Goal: Information Seeking & Learning: Learn about a topic

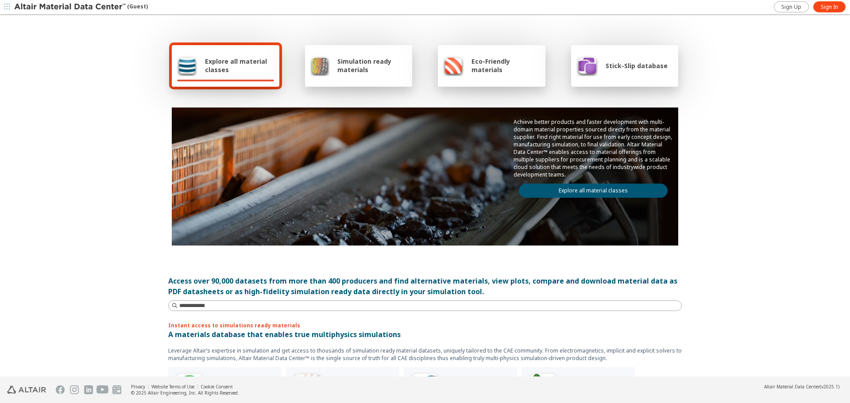
click at [343, 62] on span "Simulation ready materials" at bounding box center [372, 65] width 70 height 17
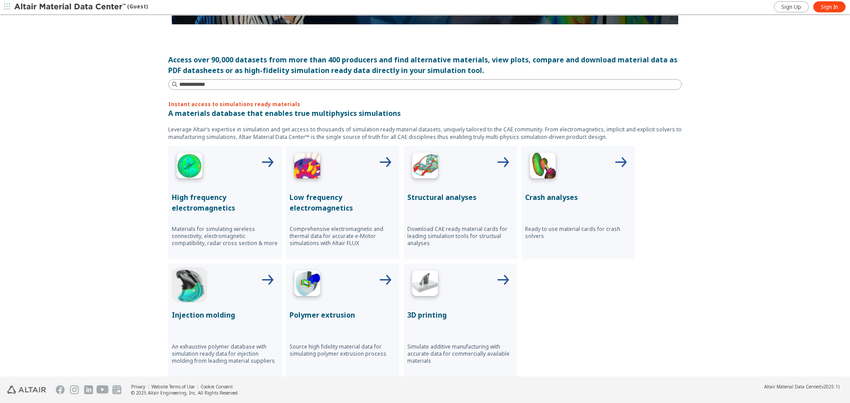
scroll to position [266, 0]
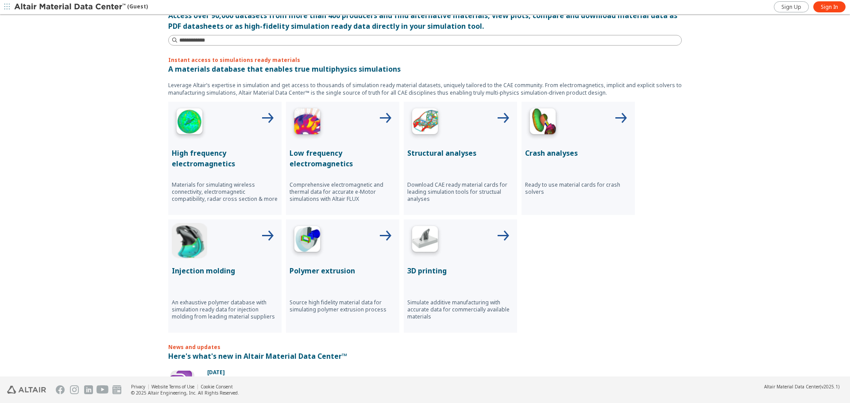
click at [186, 238] on img at bounding box center [189, 240] width 35 height 35
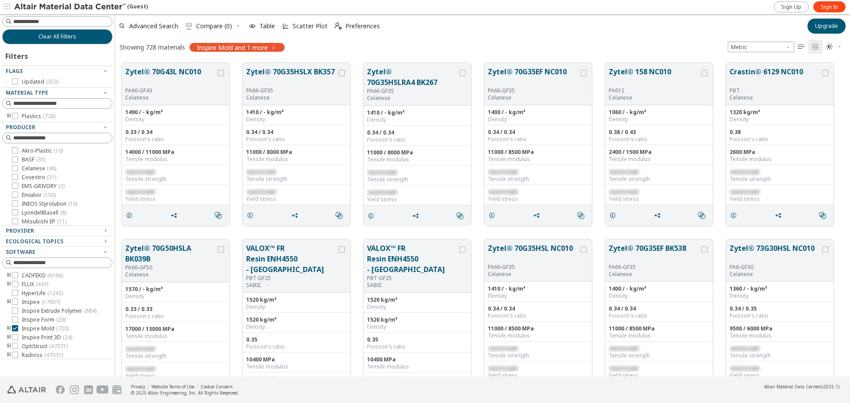
click at [7, 329] on icon "toogle group" at bounding box center [9, 328] width 6 height 7
click at [5, 116] on div "Plastics ( 728 )" at bounding box center [57, 116] width 110 height 7
click at [10, 116] on icon "toogle group" at bounding box center [9, 116] width 6 height 7
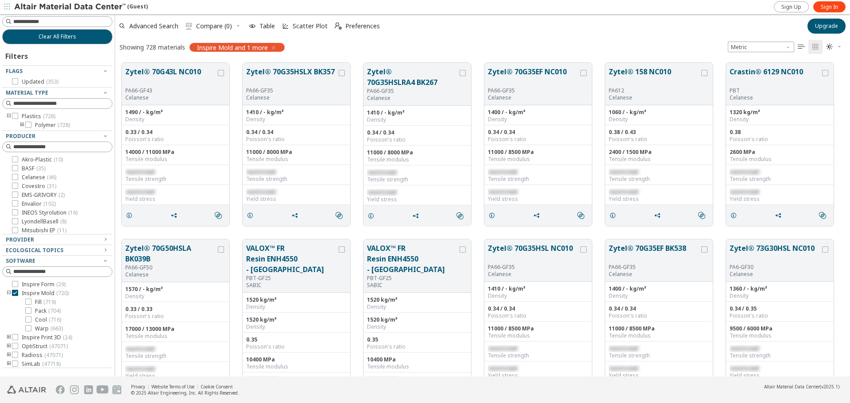
click at [22, 124] on icon "toogle group" at bounding box center [22, 125] width 6 height 7
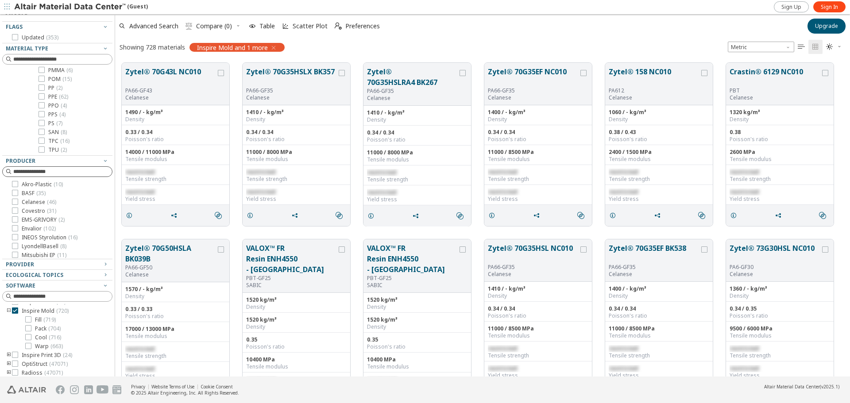
scroll to position [63, 0]
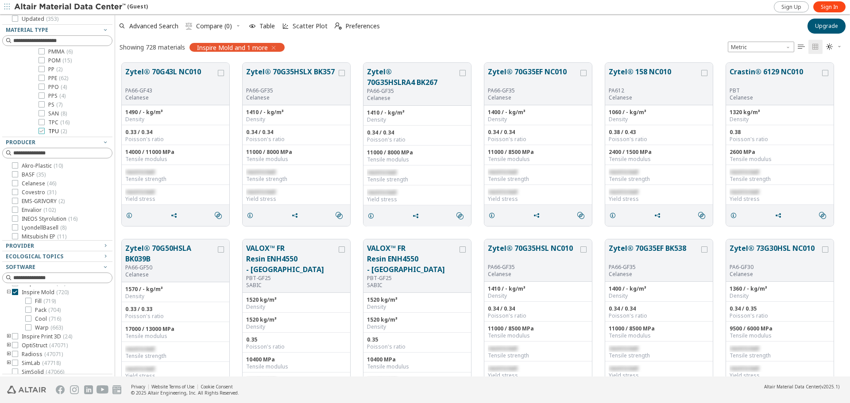
click at [54, 131] on span "TPU ( 2 )" at bounding box center [57, 131] width 19 height 7
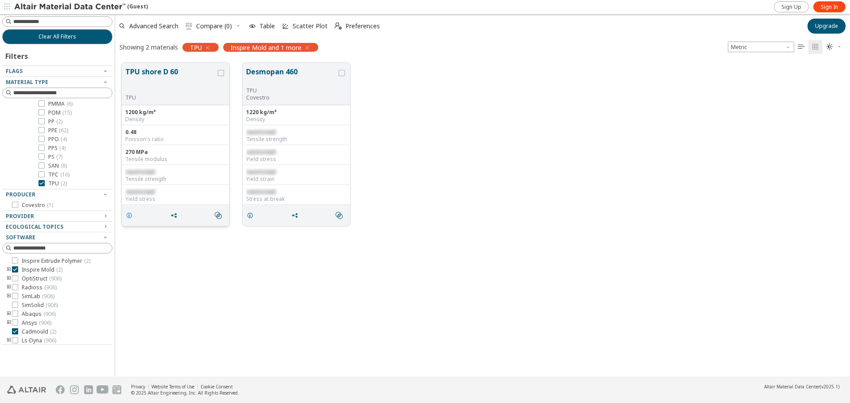
click at [131, 217] on icon "grid" at bounding box center [129, 215] width 7 height 7
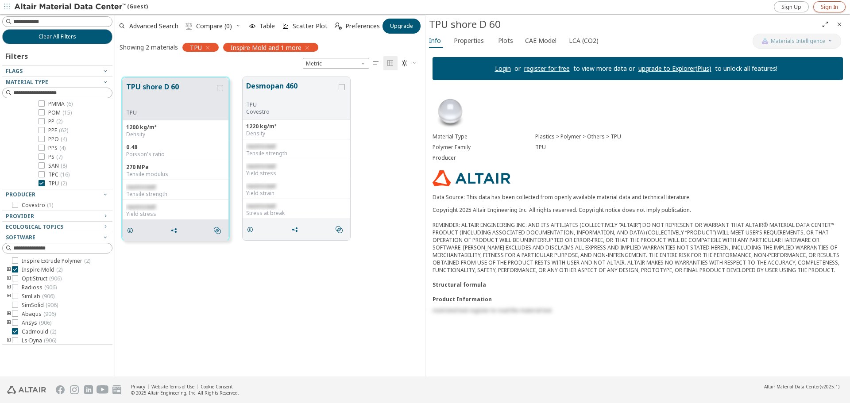
click at [836, 7] on span "Sign In" at bounding box center [829, 7] width 17 height 7
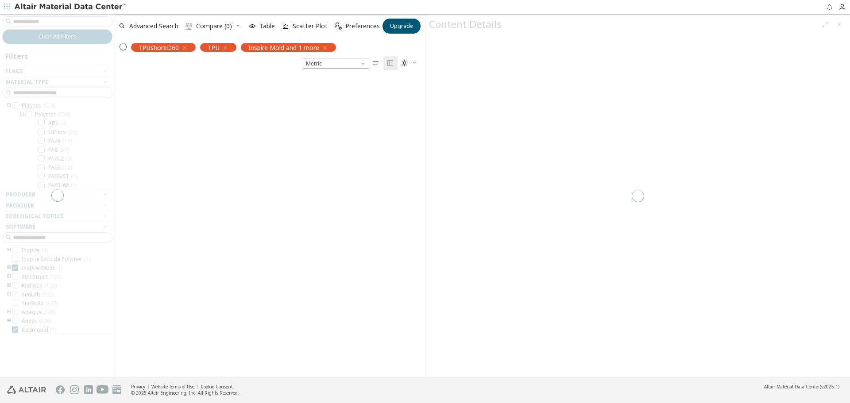
scroll to position [300, 303]
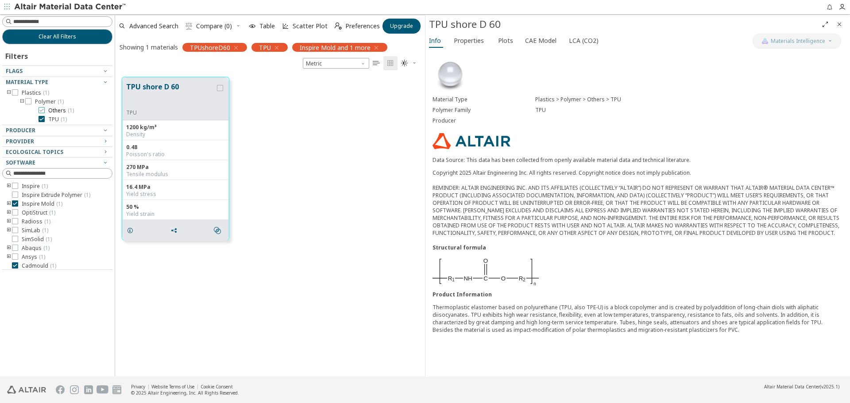
click at [43, 110] on icon at bounding box center [42, 110] width 6 height 6
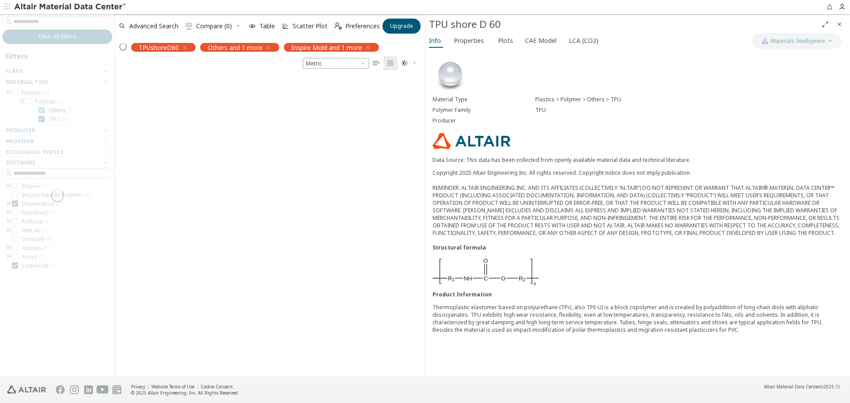
scroll to position [290, 303]
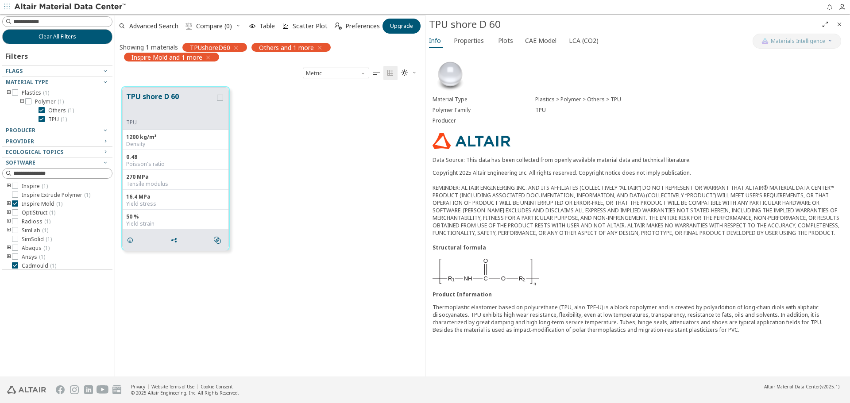
click at [323, 119] on div "TPU shore D 60 TPU 1200 kg/m³ Density 0.48 Poisson's ratio 270 MPa Tensile modu…" at bounding box center [270, 168] width 310 height 177
click at [534, 43] on span "CAE Model" at bounding box center [540, 41] width 31 height 14
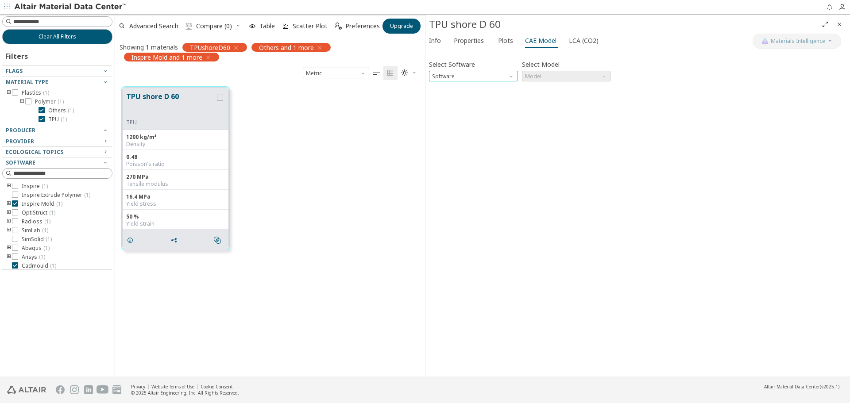
click at [511, 77] on span "Software" at bounding box center [512, 74] width 7 height 7
click at [479, 107] on span "Inspire Mold" at bounding box center [473, 108] width 81 height 6
click at [603, 74] on span "Model" at bounding box center [605, 74] width 7 height 7
click at [551, 88] on span "Inspire Mold" at bounding box center [542, 87] width 33 height 7
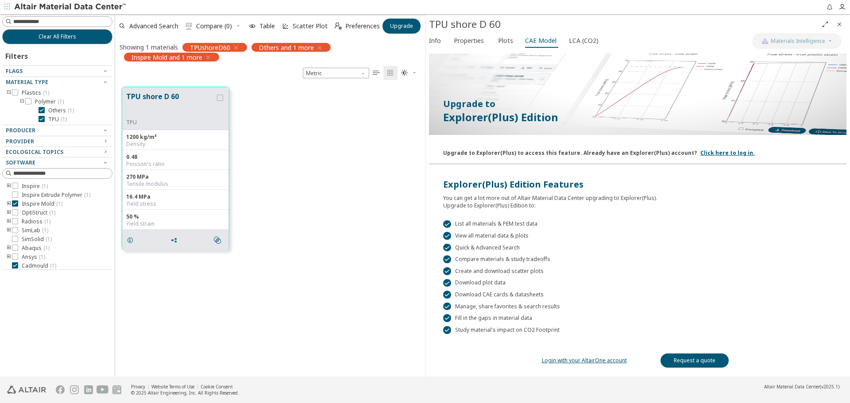
scroll to position [0, 0]
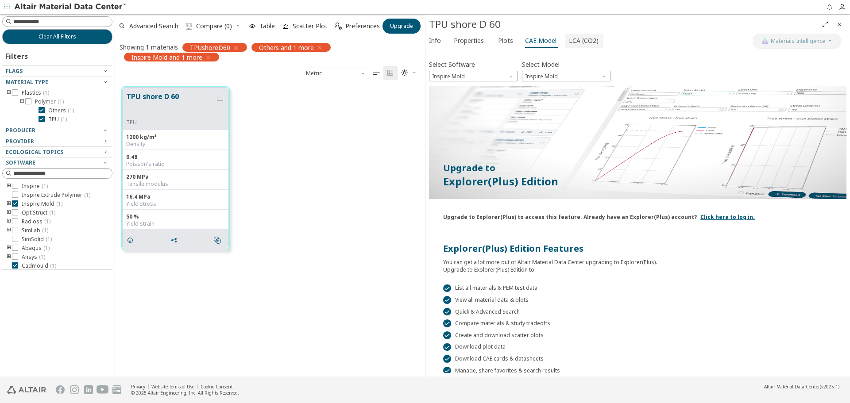
click at [573, 40] on span "LCA (CO2)" at bounding box center [584, 41] width 30 height 14
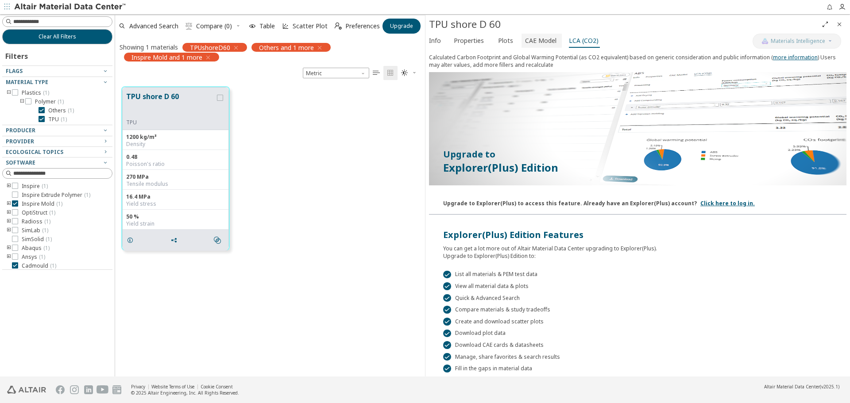
click at [529, 39] on span "CAE Model" at bounding box center [540, 41] width 31 height 14
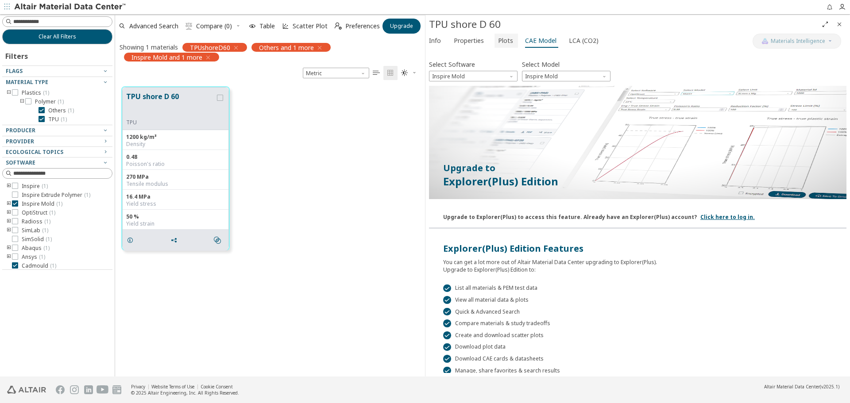
click at [501, 43] on span "Plots" at bounding box center [505, 41] width 15 height 14
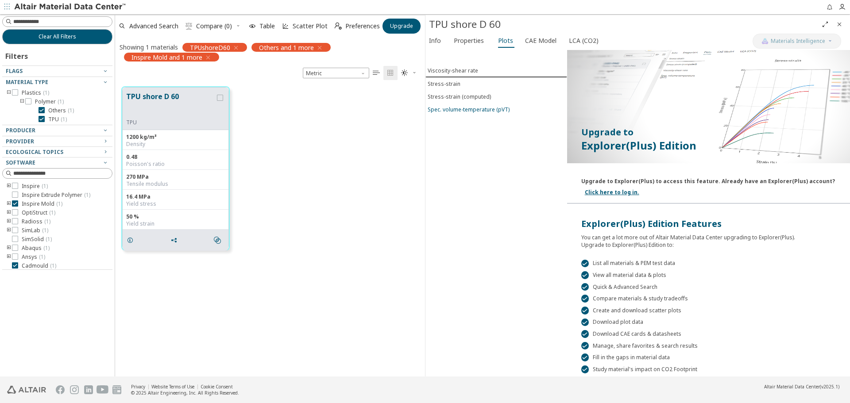
click at [480, 109] on div "Spec. volume-temperature (pVT)" at bounding box center [469, 110] width 82 height 8
click at [480, 109] on div "Spec. volume-temperature (pVT)" at bounding box center [469, 109] width 82 height 8
click at [600, 194] on link "Click here to log in." at bounding box center [612, 193] width 54 height 8
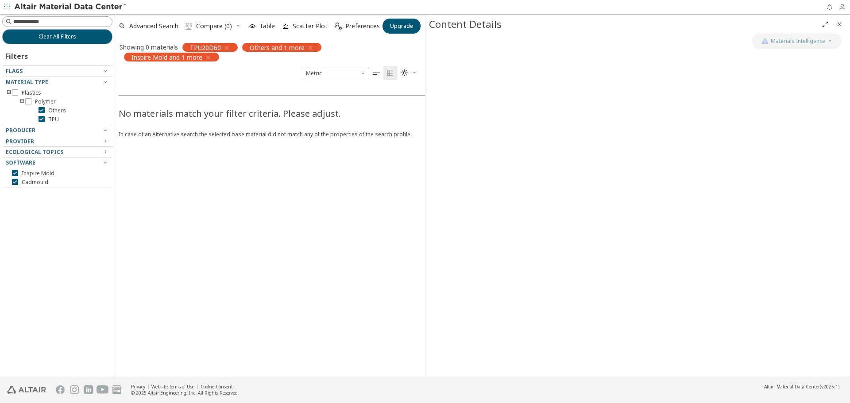
click at [841, 5] on icon "button" at bounding box center [842, 7] width 7 height 7
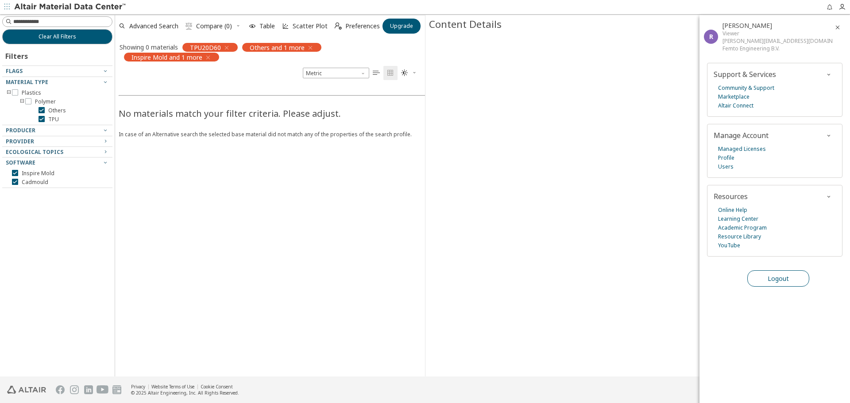
click at [780, 275] on span "Logout" at bounding box center [778, 279] width 21 height 8
